Goal: Transaction & Acquisition: Subscribe to service/newsletter

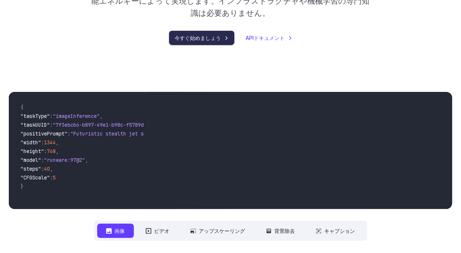
click at [226, 31] on link "今すぐ始めましょう" at bounding box center [201, 38] width 65 height 14
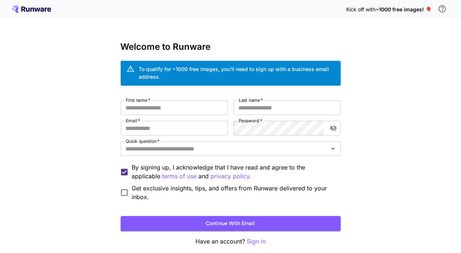
click at [211, 212] on form "First name   * First name   * Last name   * Last name   * Email   * Email   * P…" at bounding box center [231, 165] width 220 height 131
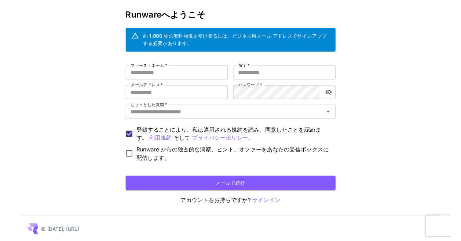
scroll to position [32, 0]
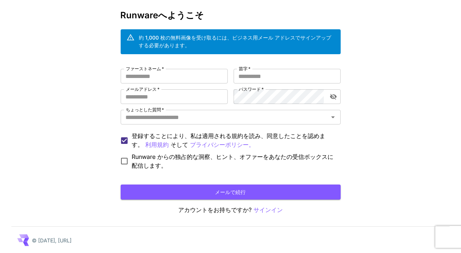
click at [208, 75] on input "ファーストネーム   *" at bounding box center [174, 76] width 107 height 15
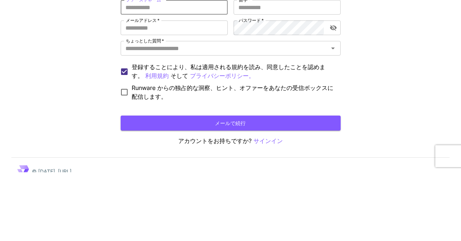
click at [358, 123] on div "約1000枚の無料画像でスタートしましょう ！🎈 Runwareへようこそ 約 1,000 枚の無料画像を受け取るには、ビジネス用メール アドレスでサインアッ…" at bounding box center [230, 110] width 461 height 285
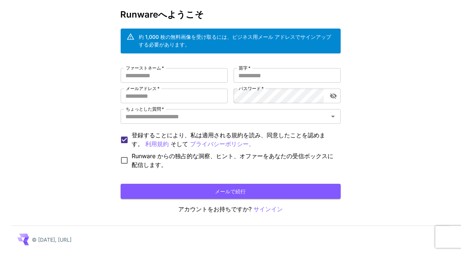
scroll to position [35, 0]
